Goal: Task Accomplishment & Management: Complete application form

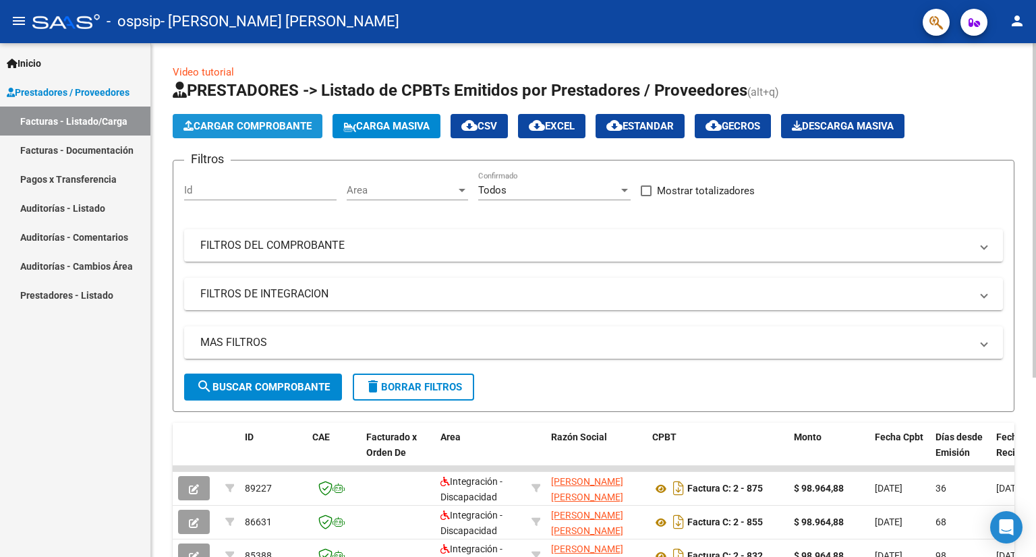
click at [276, 125] on span "Cargar Comprobante" at bounding box center [248, 126] width 128 height 12
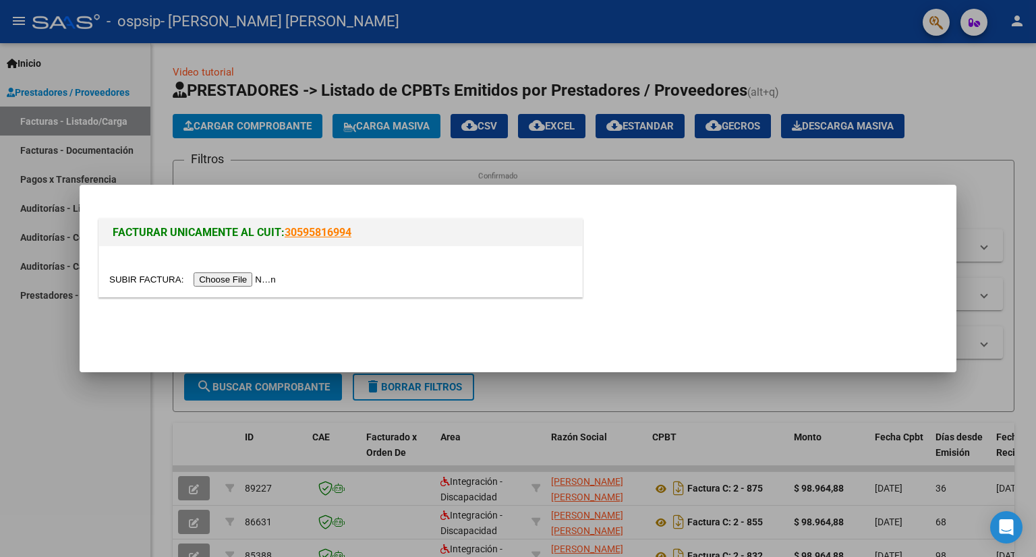
click at [269, 283] on input "file" at bounding box center [194, 280] width 171 height 14
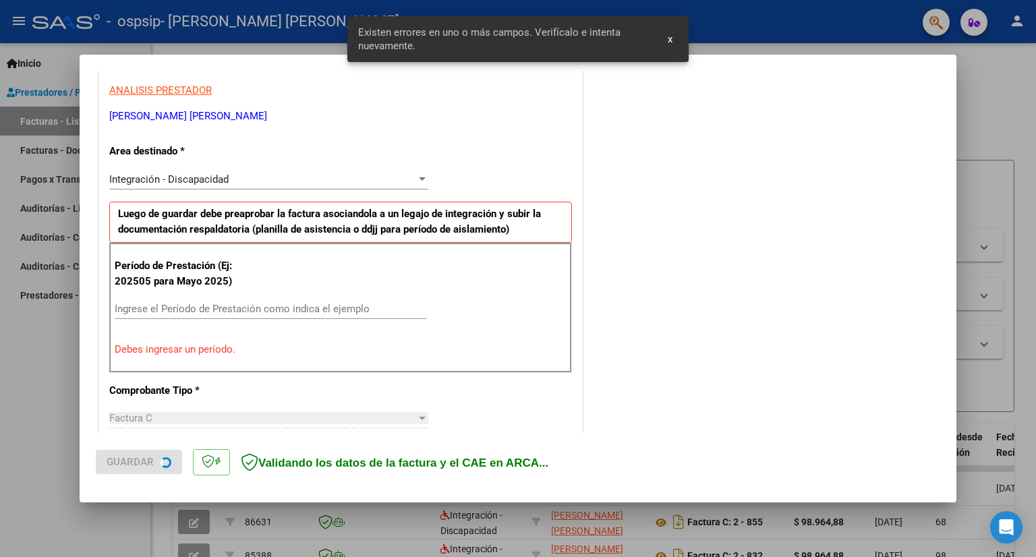
scroll to position [262, 0]
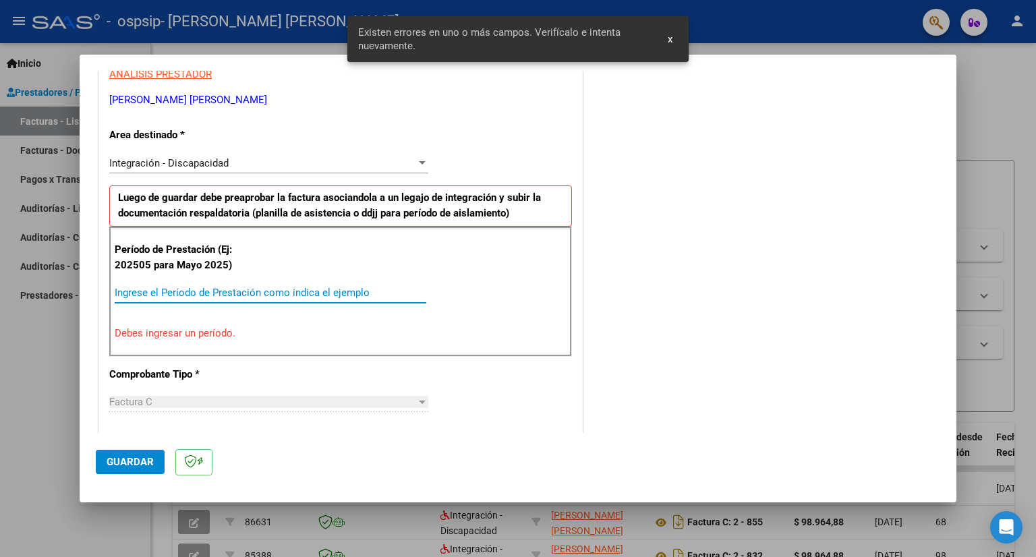
click at [187, 295] on input "Ingrese el Período de Prestación como indica el ejemplo" at bounding box center [271, 293] width 312 height 12
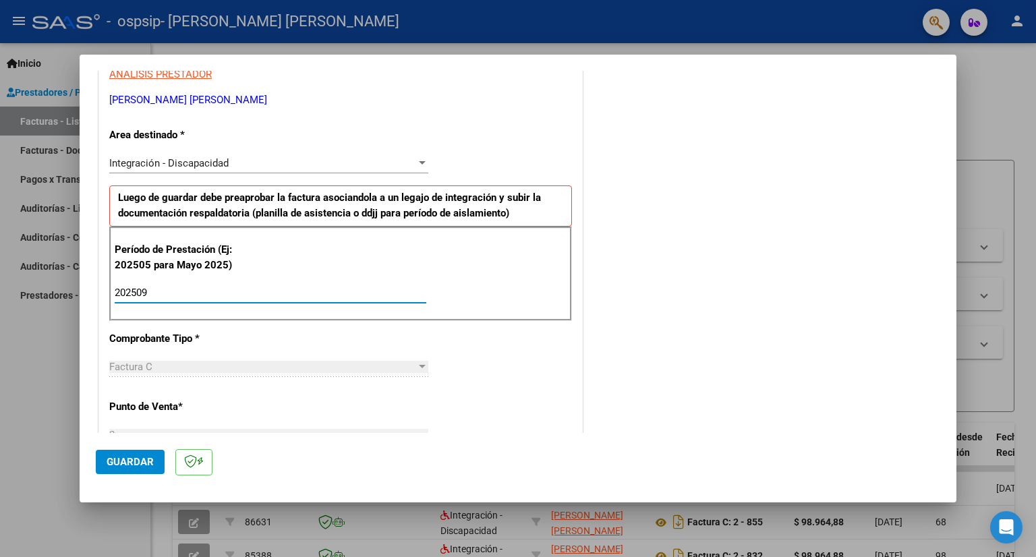
type input "202509"
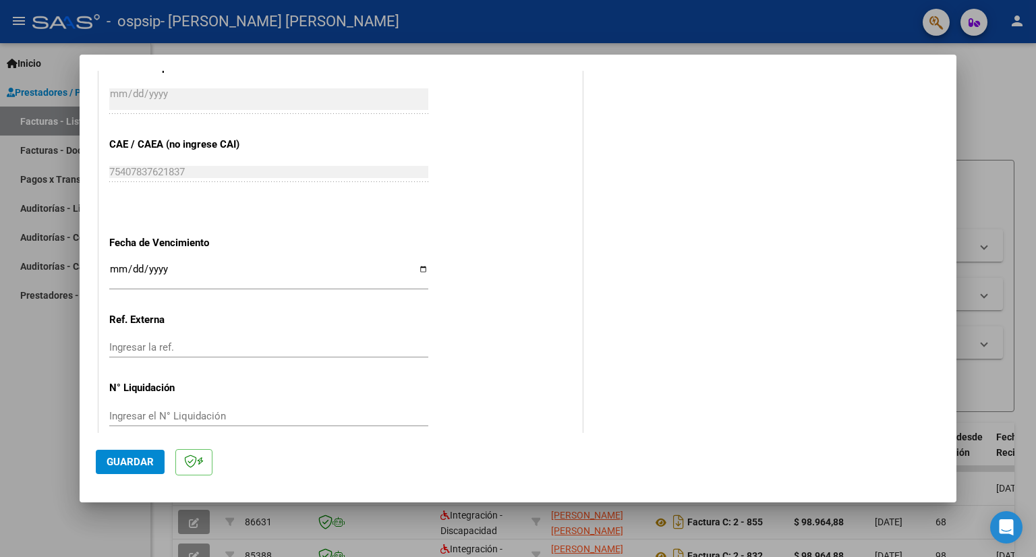
scroll to position [823, 0]
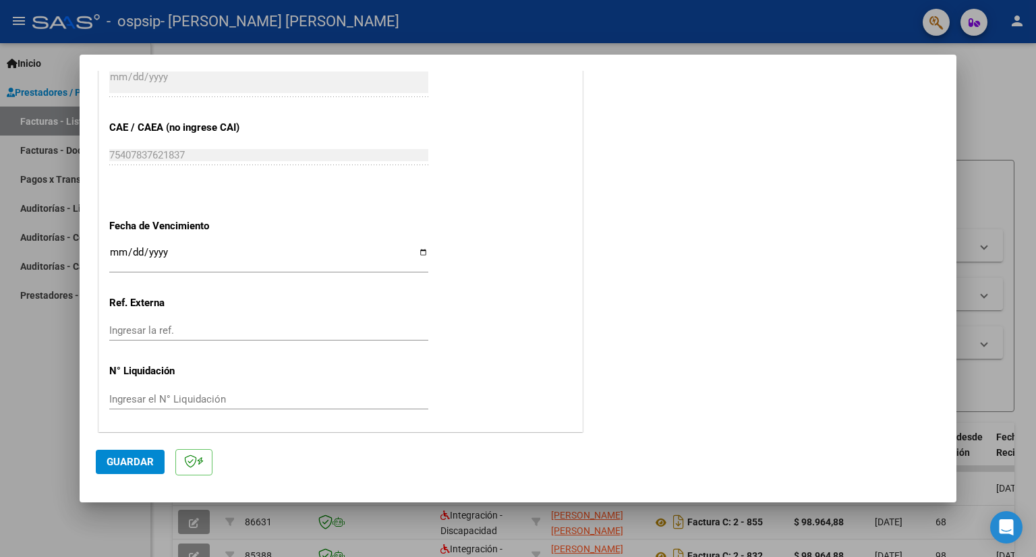
click at [420, 249] on input "Ingresar la fecha" at bounding box center [268, 258] width 319 height 22
type input "[DATE]"
click at [134, 470] on button "Guardar" at bounding box center [130, 462] width 69 height 24
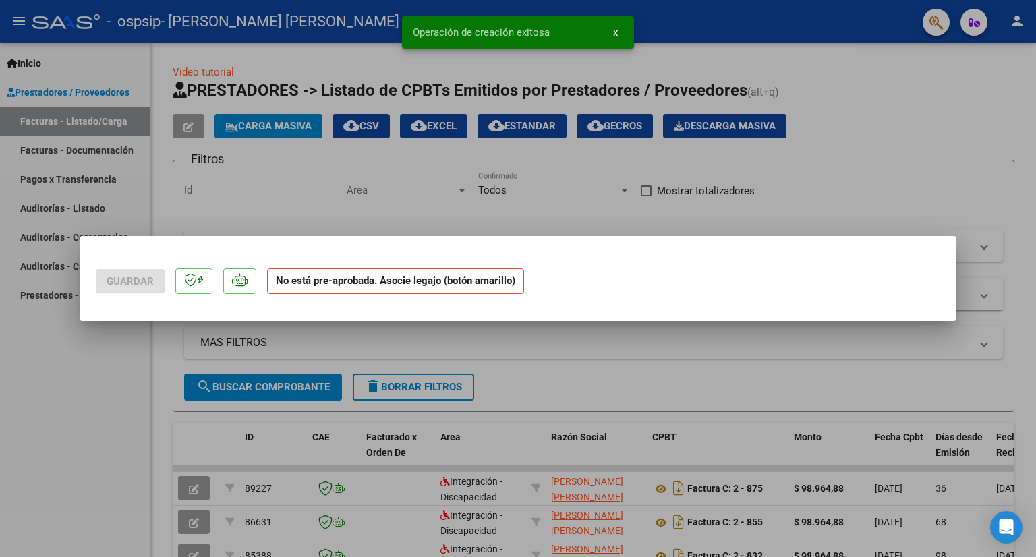
scroll to position [0, 0]
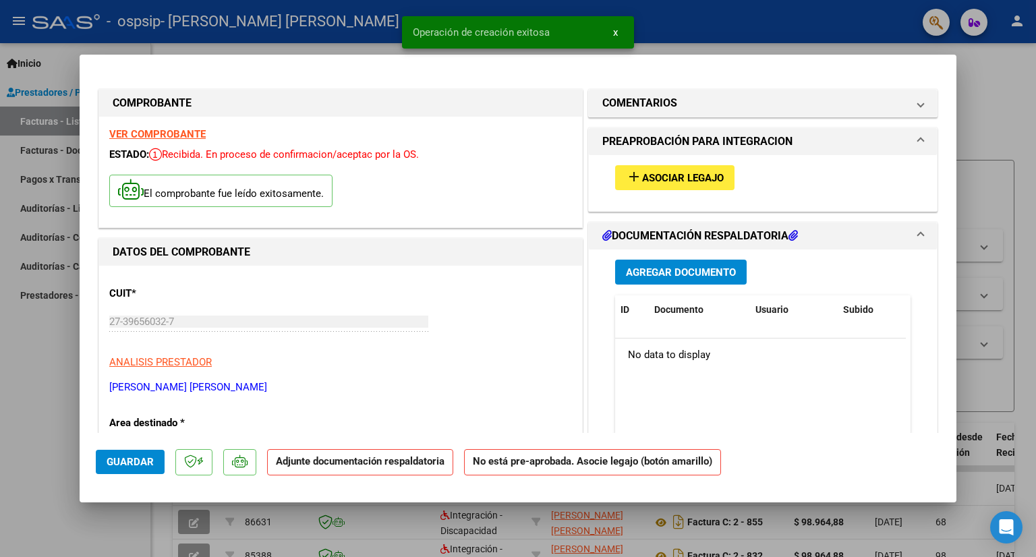
click at [657, 168] on button "add Asociar Legajo" at bounding box center [674, 177] width 119 height 25
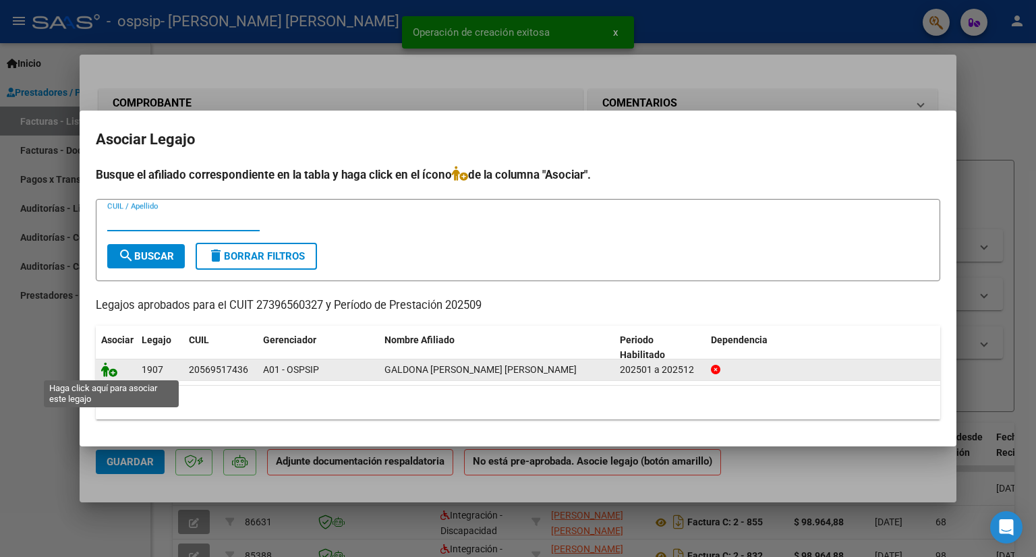
click at [107, 370] on icon at bounding box center [109, 369] width 16 height 15
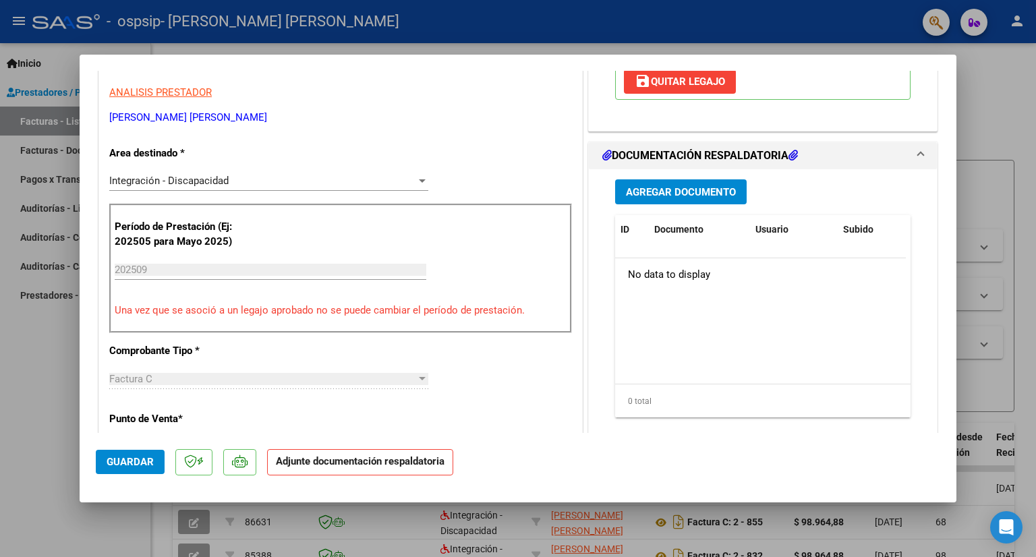
scroll to position [268, 0]
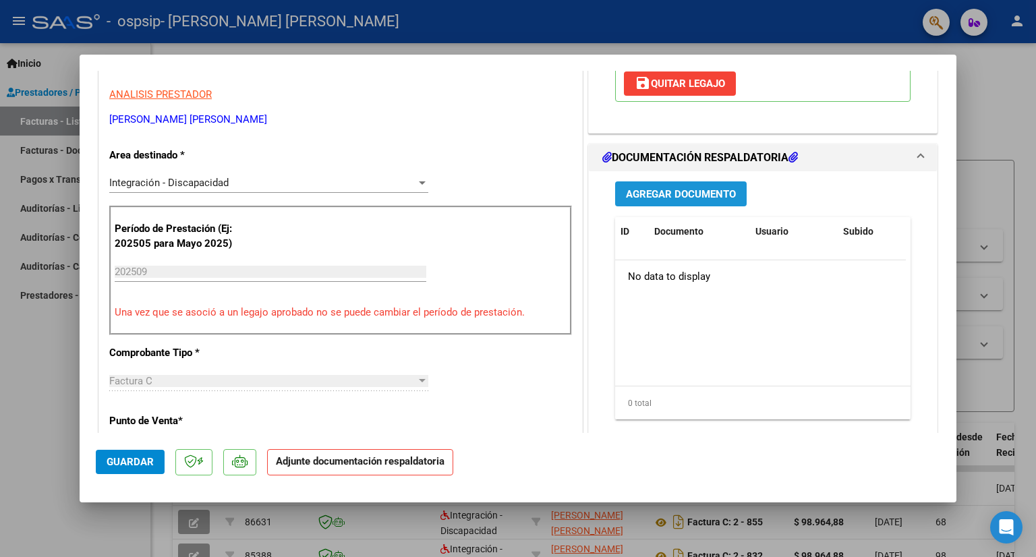
click at [694, 195] on span "Agregar Documento" at bounding box center [681, 194] width 110 height 12
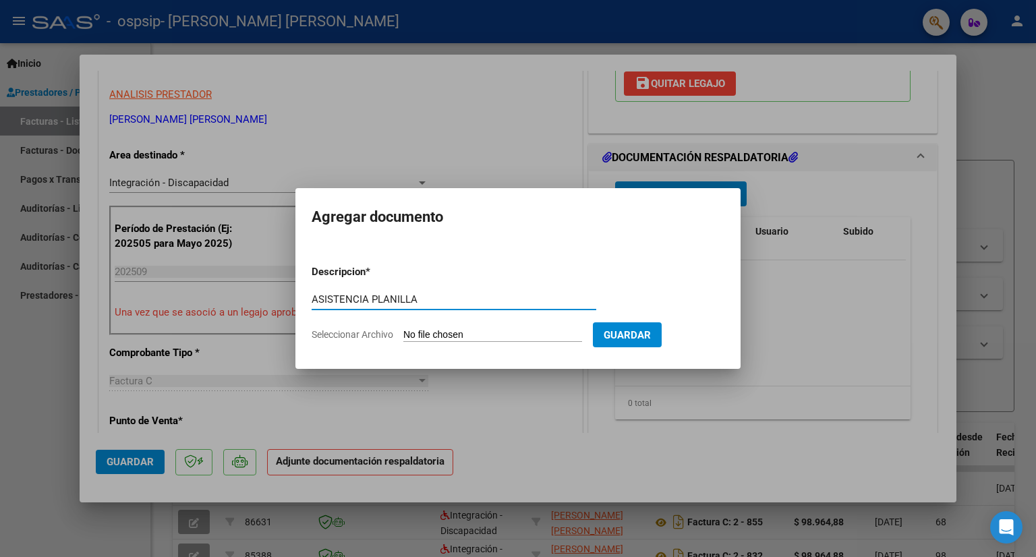
type input "ASISTENCIA PLANILLA"
click at [505, 332] on input "Seleccionar Archivo" at bounding box center [493, 335] width 179 height 13
type input "C:\fakepath\[DATE] GALDONA ASISTENCIA .pdf"
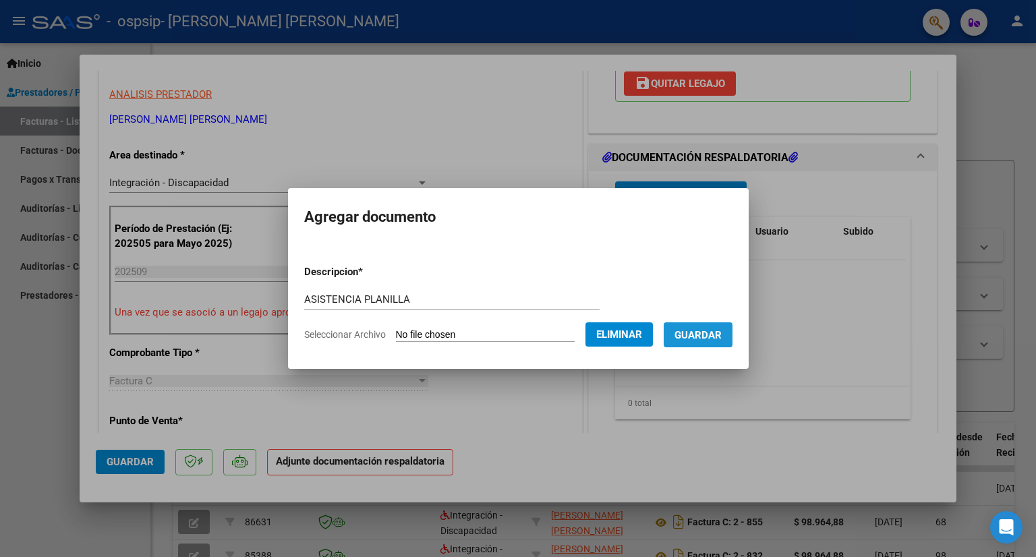
click at [715, 338] on span "Guardar" at bounding box center [698, 335] width 47 height 12
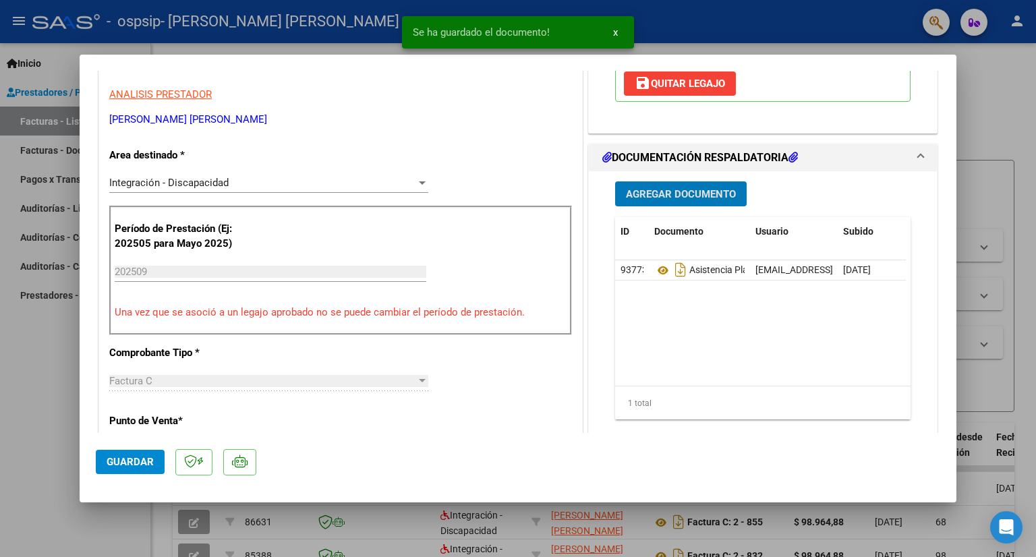
click at [108, 462] on span "Guardar" at bounding box center [130, 462] width 47 height 12
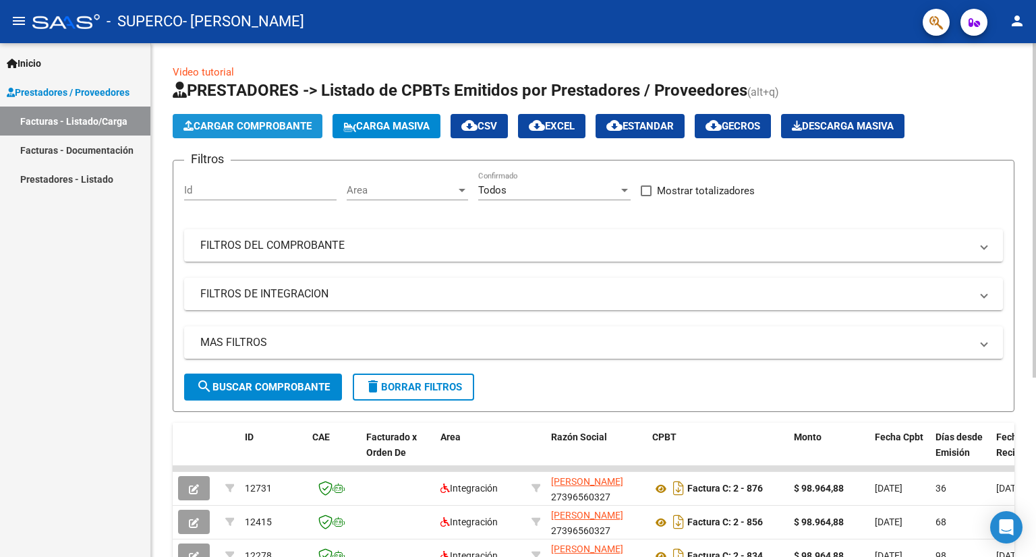
click at [270, 122] on span "Cargar Comprobante" at bounding box center [248, 126] width 128 height 12
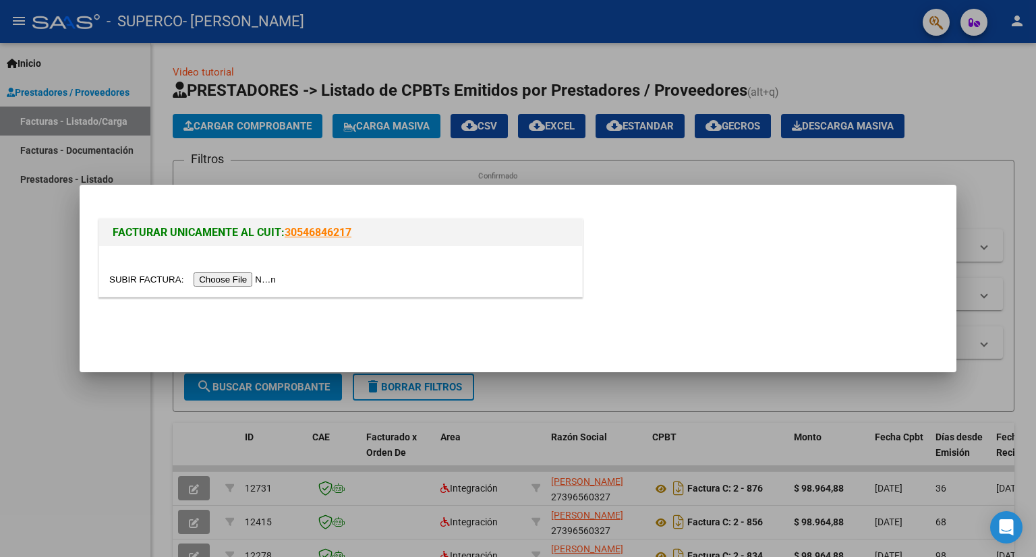
click at [240, 278] on input "file" at bounding box center [194, 280] width 171 height 14
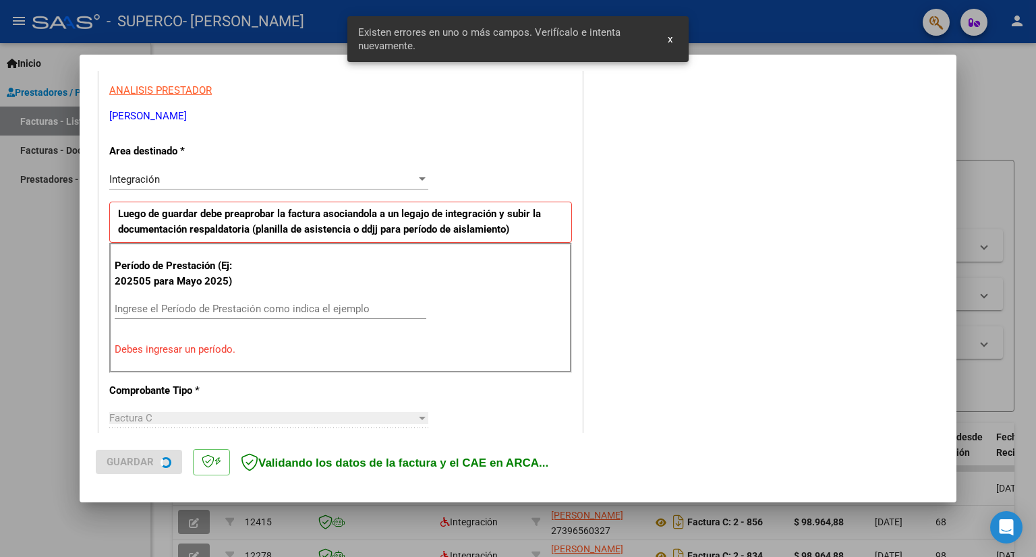
scroll to position [262, 0]
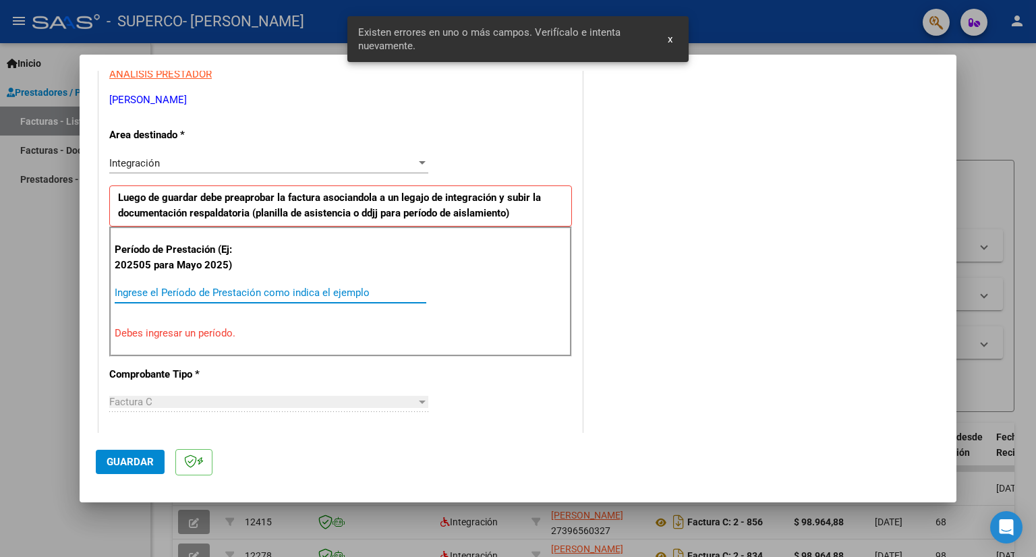
click at [251, 292] on input "Ingrese el Período de Prestación como indica el ejemplo" at bounding box center [271, 293] width 312 height 12
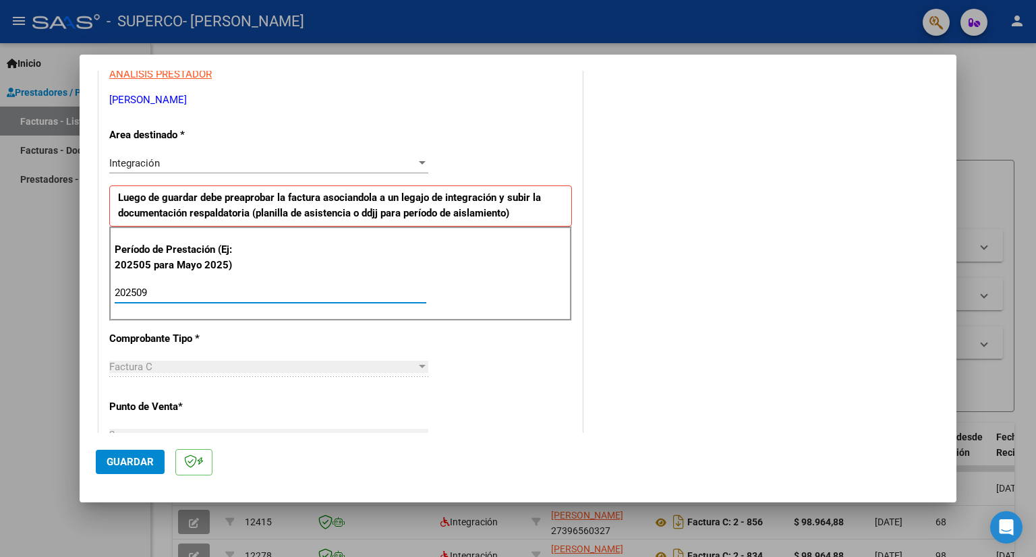
type input "202509"
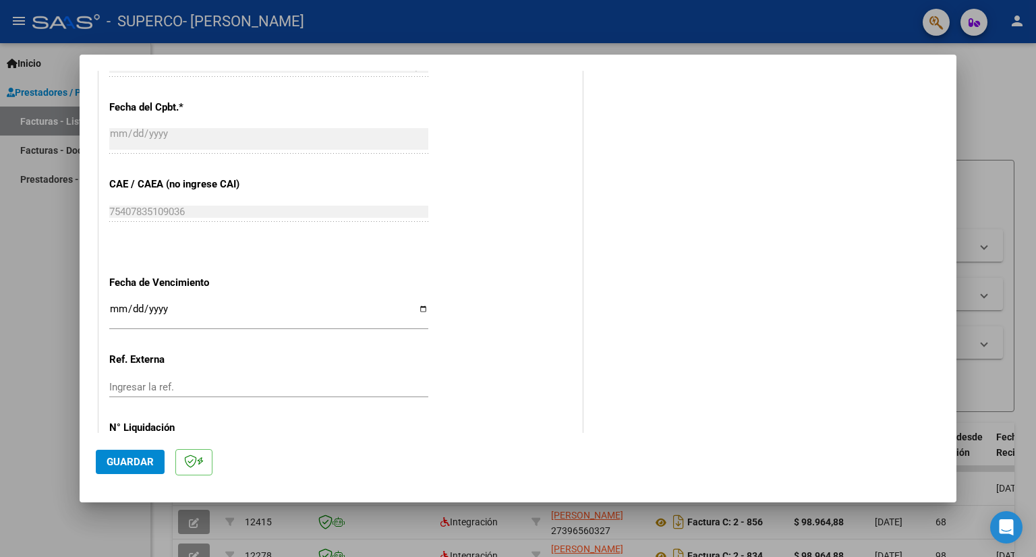
scroll to position [801, 0]
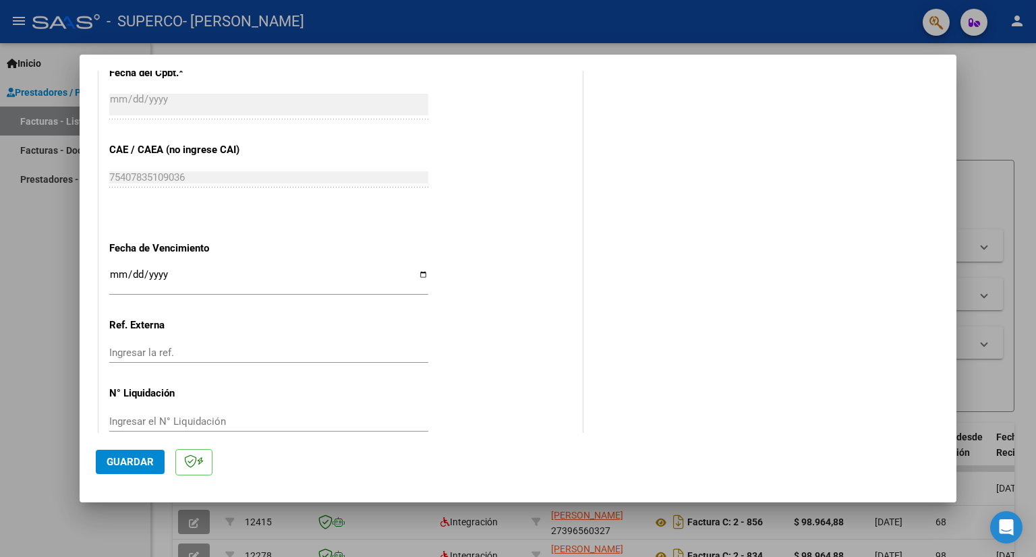
click at [417, 273] on input "Ingresar la fecha" at bounding box center [268, 280] width 319 height 22
type input "[DATE]"
click at [138, 460] on span "Guardar" at bounding box center [130, 462] width 47 height 12
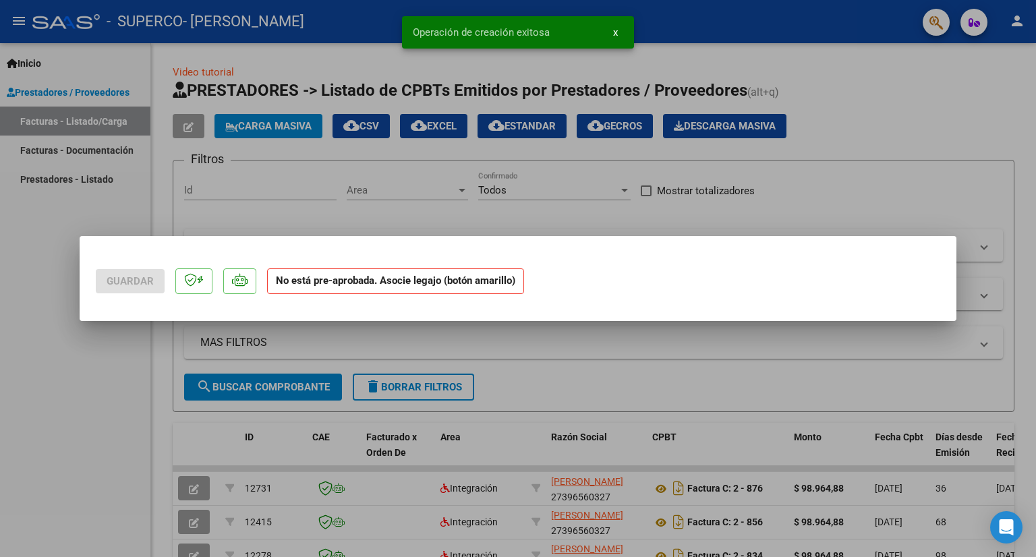
scroll to position [0, 0]
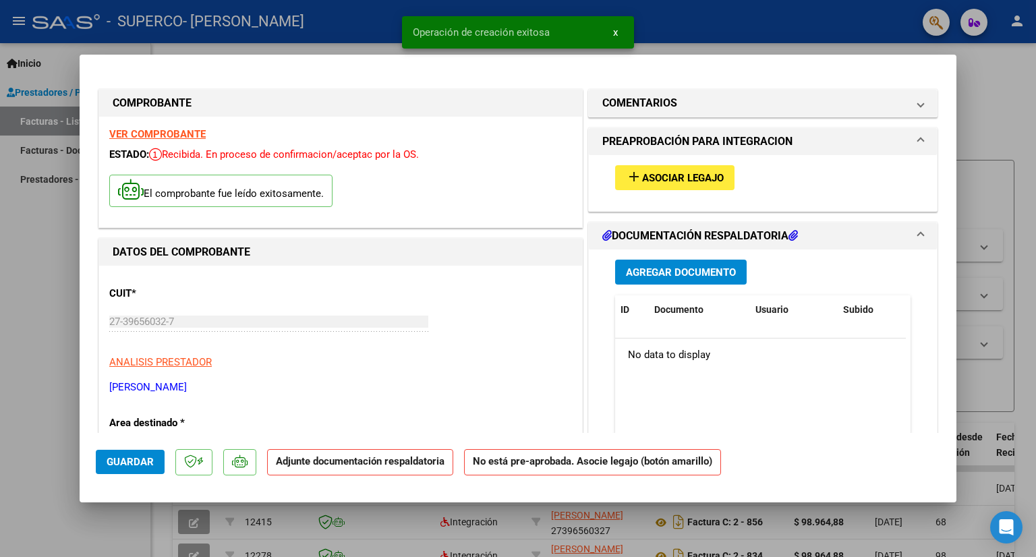
click at [656, 177] on span "Asociar Legajo" at bounding box center [683, 178] width 82 height 12
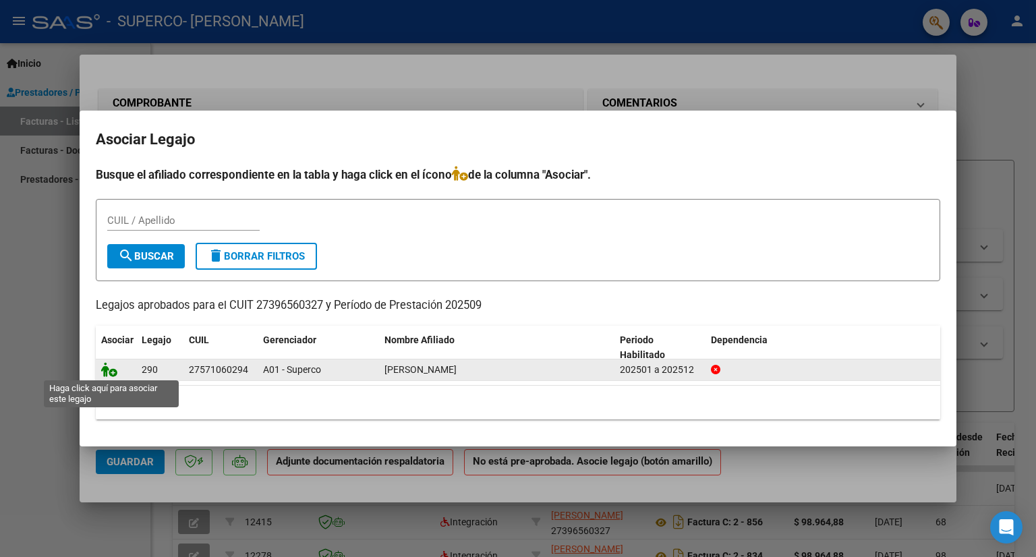
click at [109, 363] on icon at bounding box center [109, 369] width 16 height 15
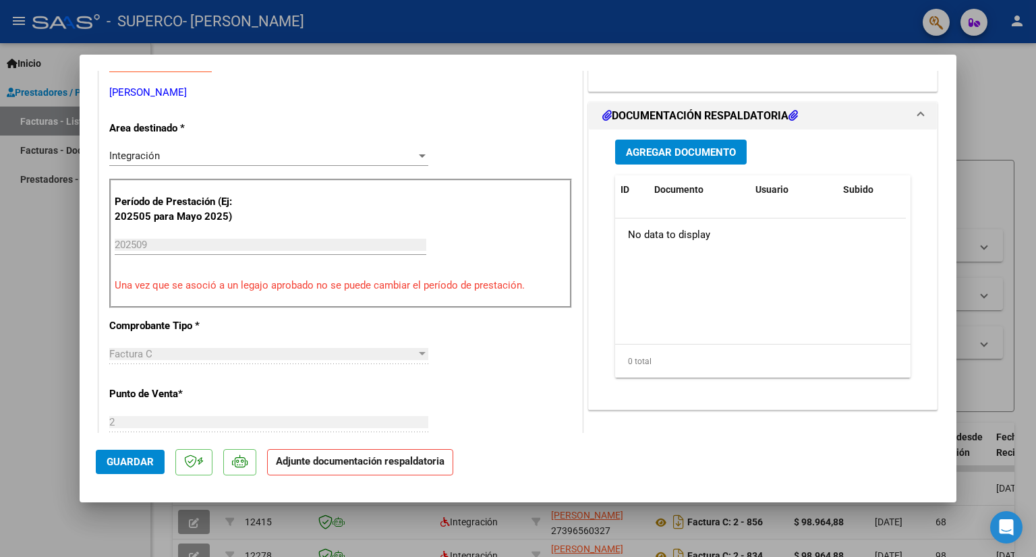
scroll to position [293, 0]
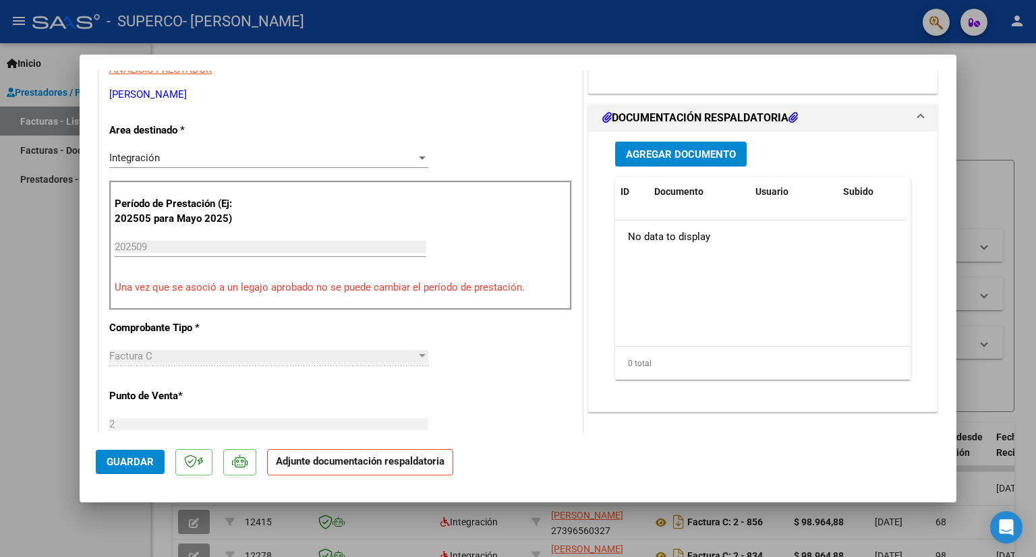
click at [710, 150] on span "Agregar Documento" at bounding box center [681, 154] width 110 height 12
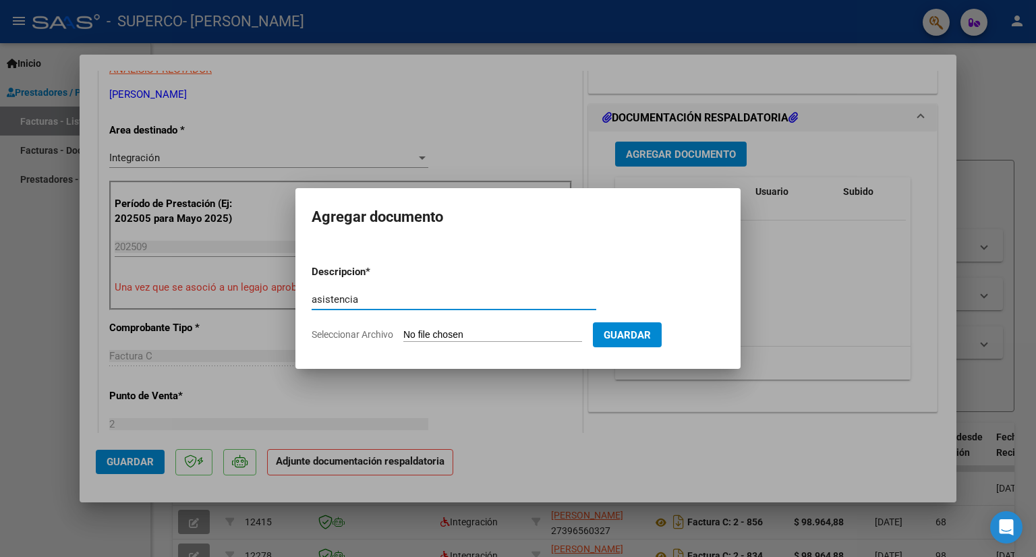
type input "asistencia"
click at [464, 329] on input "Seleccionar Archivo" at bounding box center [493, 335] width 179 height 13
type input "C:\fakepath\09 SEPT CERNA ASISTENCIA .pdf"
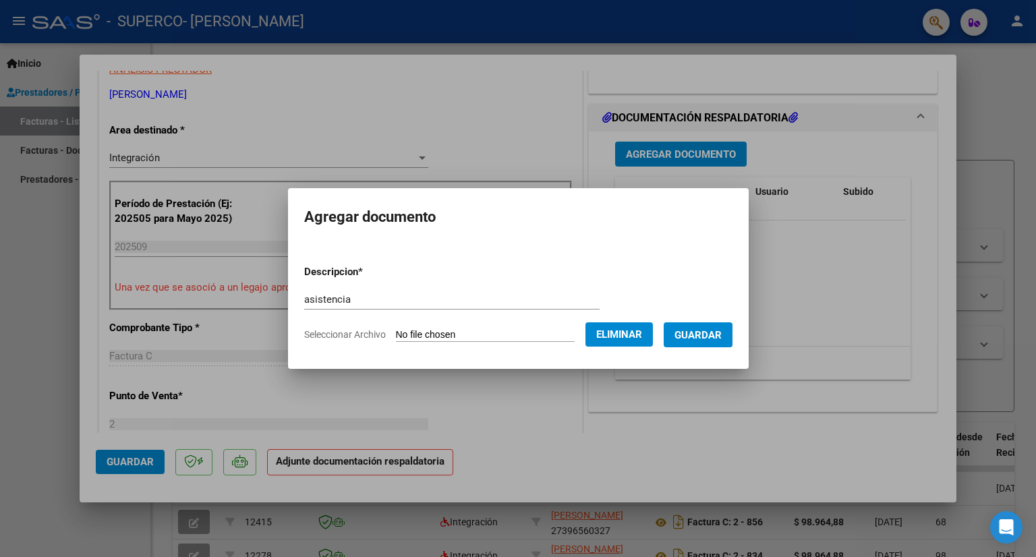
click at [704, 339] on span "Guardar" at bounding box center [698, 335] width 47 height 12
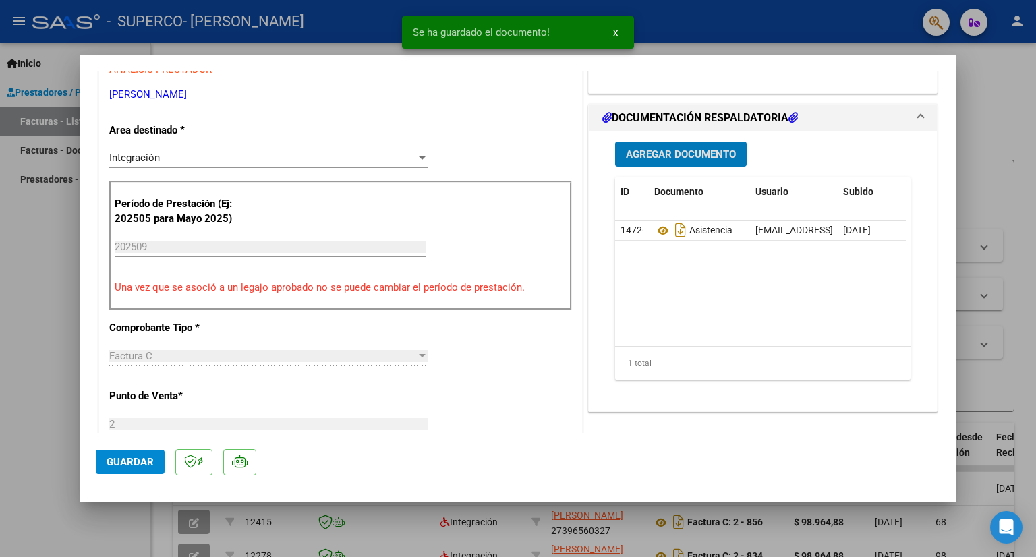
click at [135, 457] on span "Guardar" at bounding box center [130, 462] width 47 height 12
